Goal: Obtain resource: Obtain resource

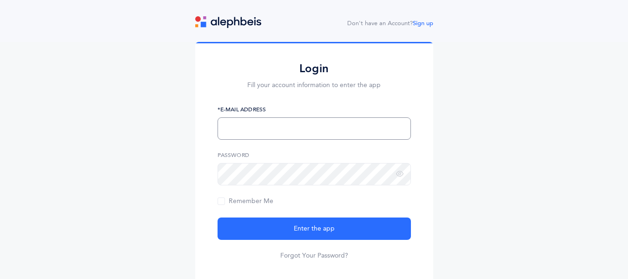
click at [246, 125] on input "text" at bounding box center [314, 128] width 193 height 22
type input "[EMAIL_ADDRESS][PERSON_NAME][DOMAIN_NAME]"
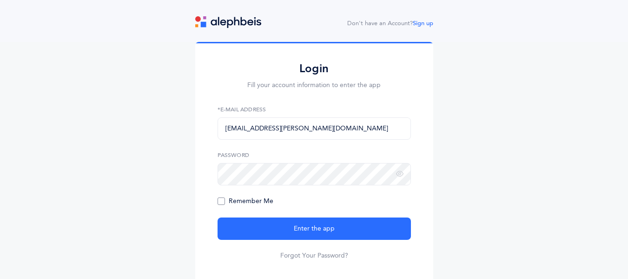
click at [223, 201] on span "Remember Me" at bounding box center [246, 200] width 56 height 7
click at [0, 0] on input "Remember Me" at bounding box center [0, 0] width 0 height 0
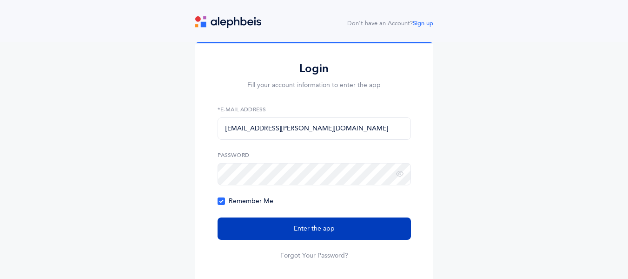
click at [271, 226] on button "Enter the app" at bounding box center [314, 228] width 193 height 22
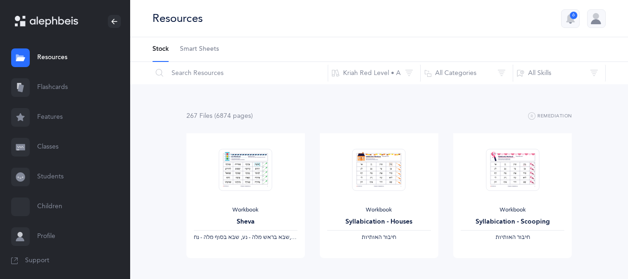
click at [48, 59] on link "Resources" at bounding box center [65, 58] width 130 height 30
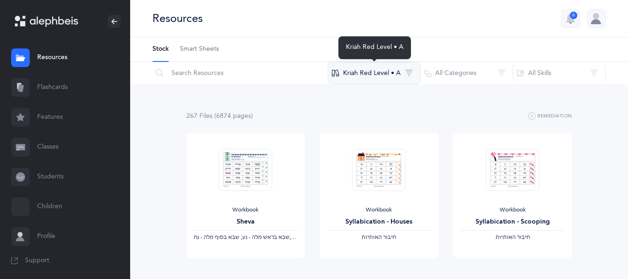
click at [387, 76] on button "Kriah Red Level • A" at bounding box center [374, 73] width 93 height 22
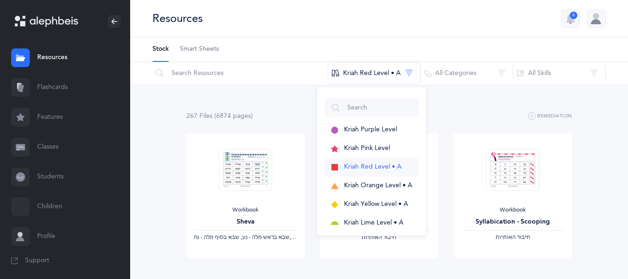
click at [371, 166] on span "Kriah Red Level • A" at bounding box center [373, 166] width 58 height 7
click at [459, 119] on div "267 File s (6874 page s ) Remediation" at bounding box center [379, 116] width 386 height 12
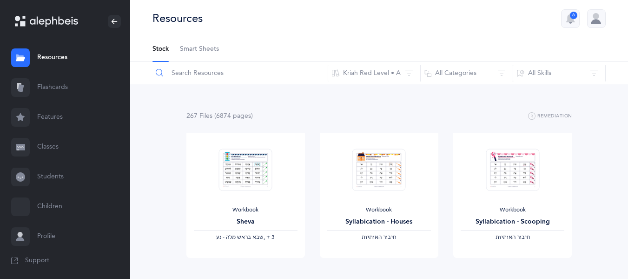
click at [220, 77] on input "text" at bounding box center [240, 73] width 176 height 22
type input "teachers"
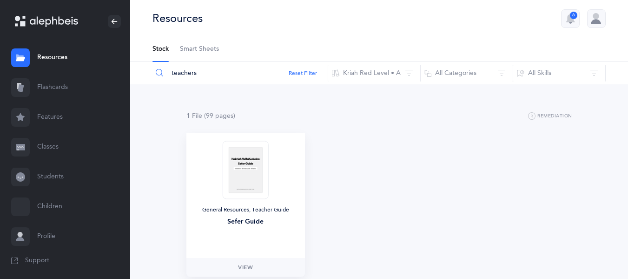
click at [257, 174] on img at bounding box center [246, 169] width 46 height 58
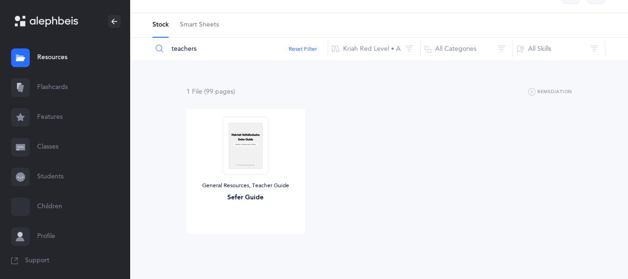
scroll to position [42, 0]
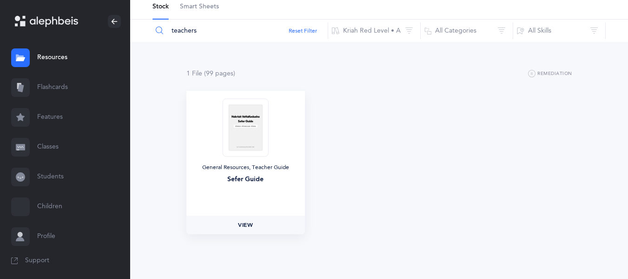
click at [246, 230] on link "View" at bounding box center [245, 224] width 119 height 19
